Goal: Information Seeking & Learning: Check status

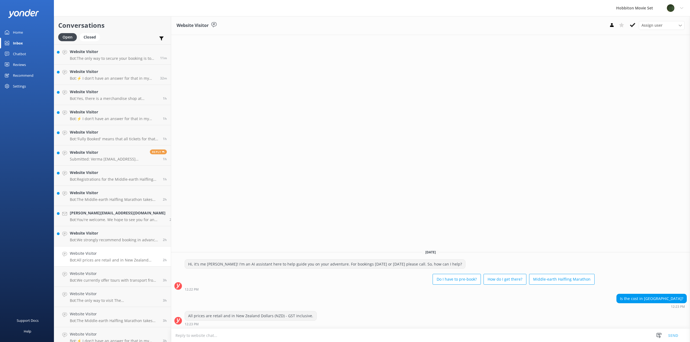
click at [23, 63] on div "Reviews" at bounding box center [19, 64] width 13 height 11
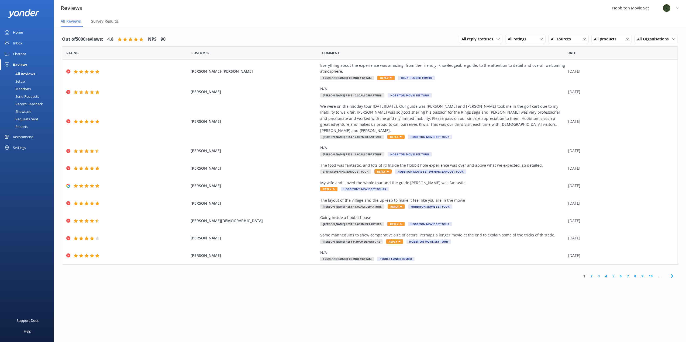
drag, startPoint x: 17, startPoint y: 88, endPoint x: 44, endPoint y: 98, distance: 28.5
click at [18, 88] on div "Mentions" at bounding box center [16, 89] width 27 height 8
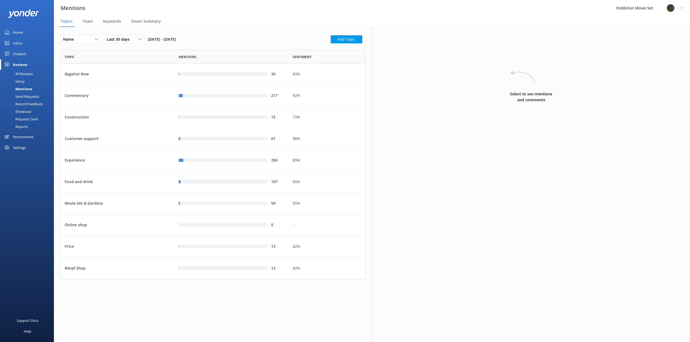
scroll to position [225, 301]
click at [91, 21] on span "Team" at bounding box center [88, 21] width 10 height 5
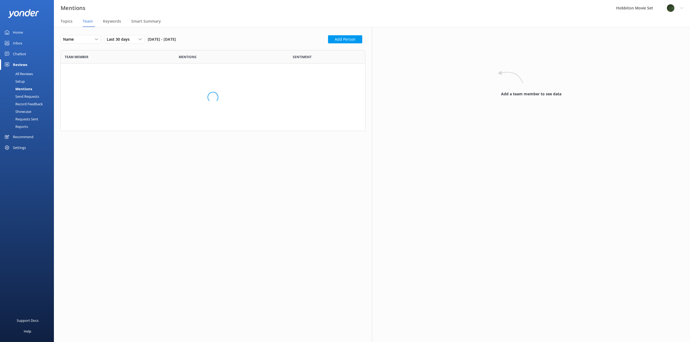
scroll to position [2015, 297]
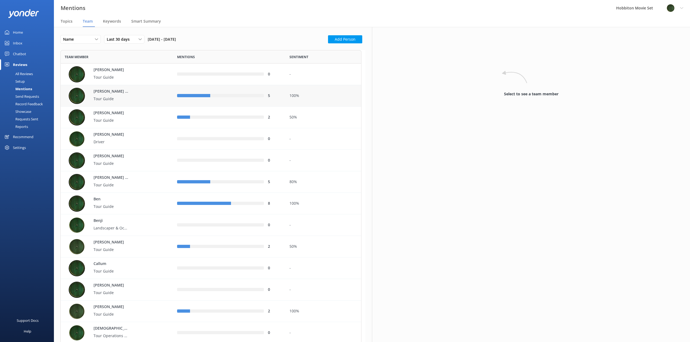
click at [134, 95] on div "[PERSON_NAME] ([PERSON_NAME]) Tour Guide" at bounding box center [119, 96] width 100 height 16
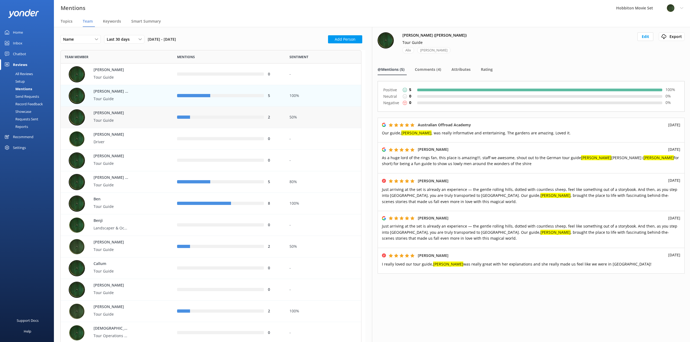
scroll to position [1, 0]
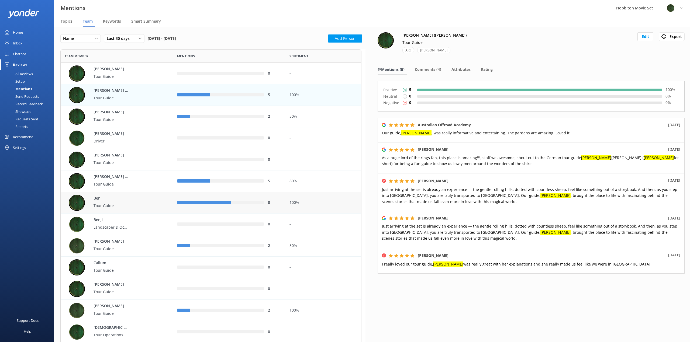
click at [151, 203] on div "[PERSON_NAME] Guide" at bounding box center [119, 203] width 100 height 16
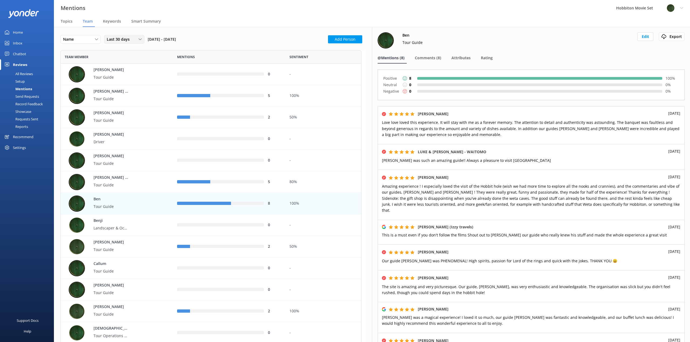
click at [128, 41] on span "Last 30 days" at bounding box center [120, 39] width 26 height 6
click at [125, 83] on div "Last 180 days" at bounding box center [117, 83] width 21 height 5
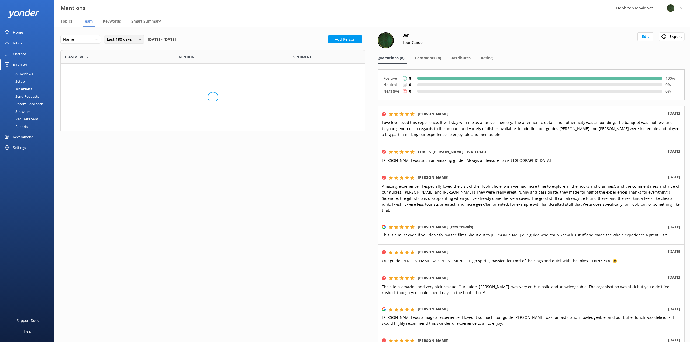
scroll to position [2015, 297]
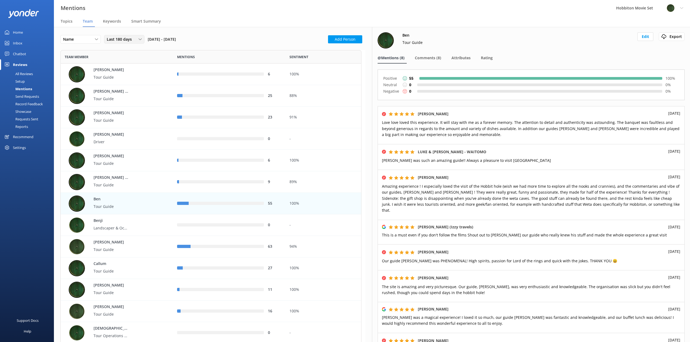
click at [139, 39] on icon at bounding box center [140, 39] width 3 height 3
click at [129, 71] on link "Last 90 days" at bounding box center [128, 72] width 48 height 11
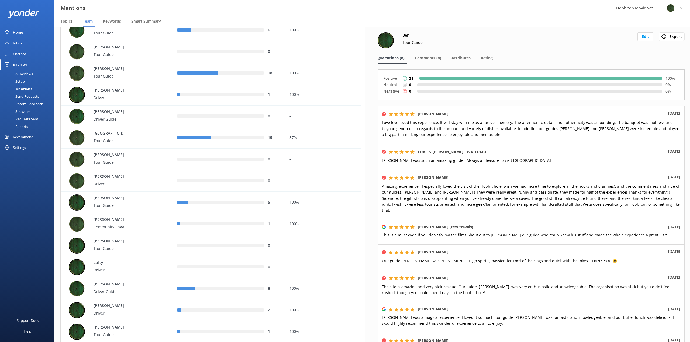
scroll to position [1128, 0]
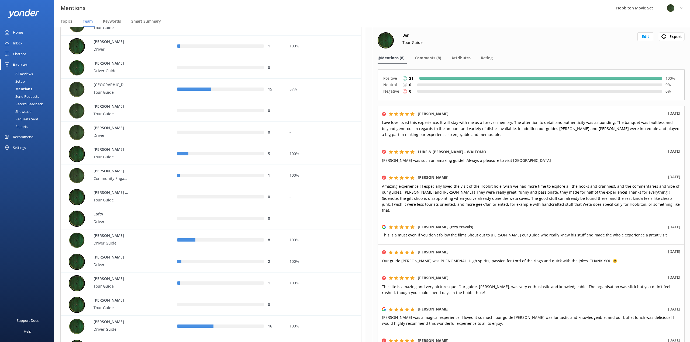
click at [154, 147] on div "[PERSON_NAME] Tour Guide" at bounding box center [119, 154] width 100 height 16
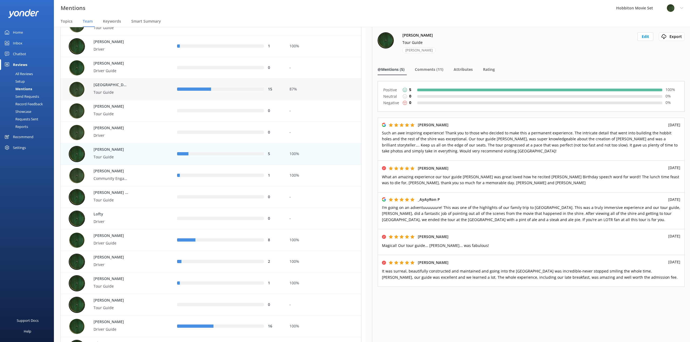
click at [148, 95] on div "Kingston Tour Guide" at bounding box center [119, 89] width 100 height 16
